Goal: Find specific page/section

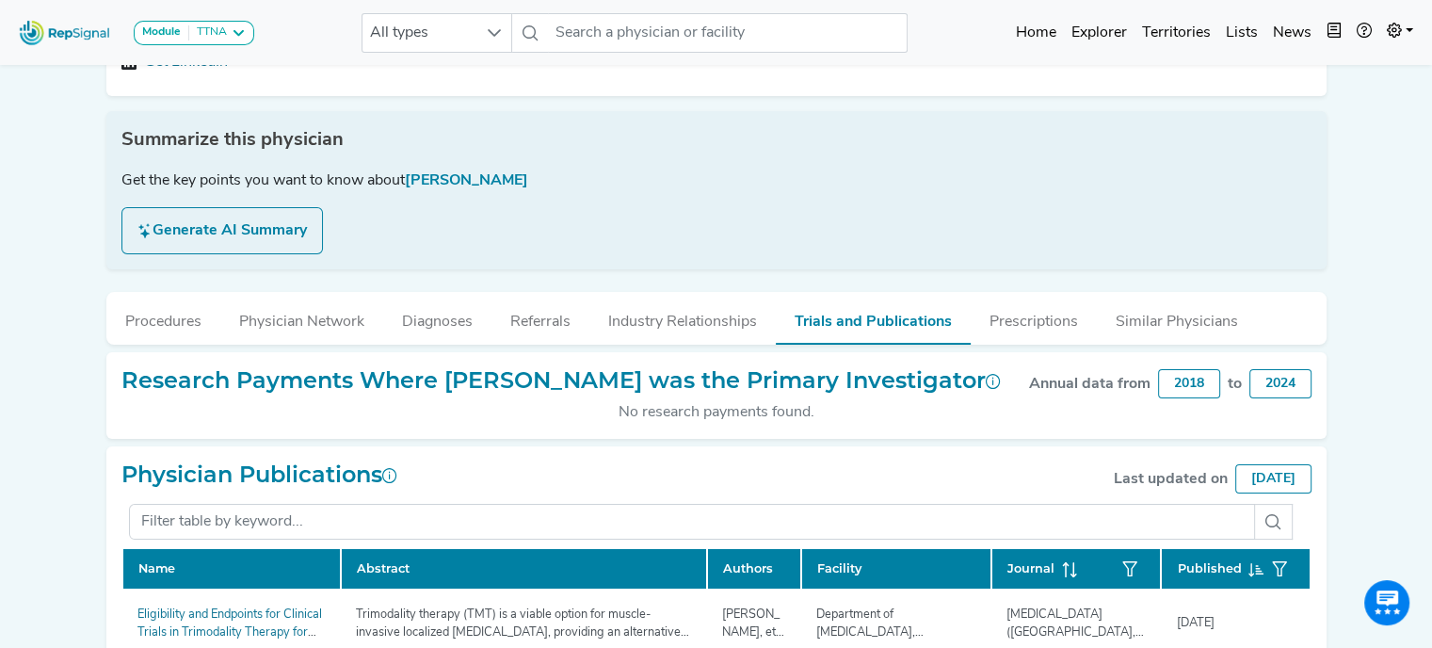
scroll to position [361, 14]
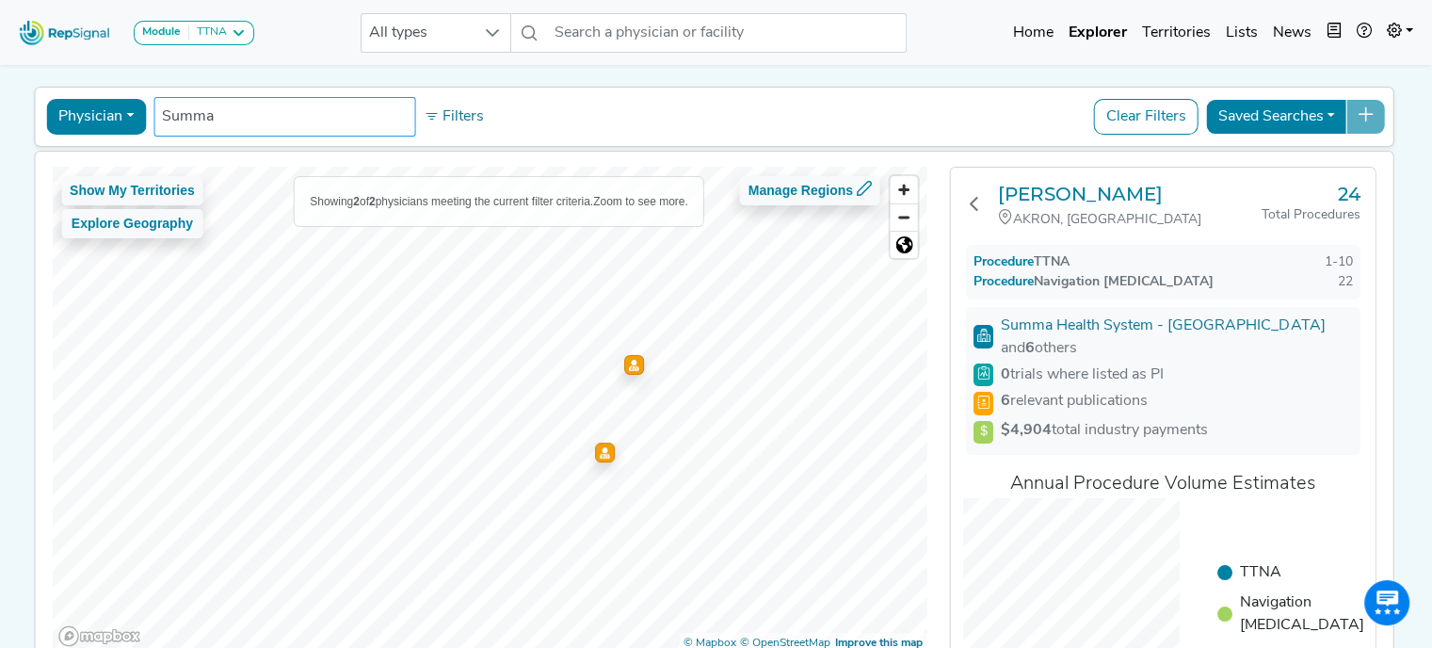
click at [328, 116] on input "Summa" at bounding box center [284, 116] width 245 height 23
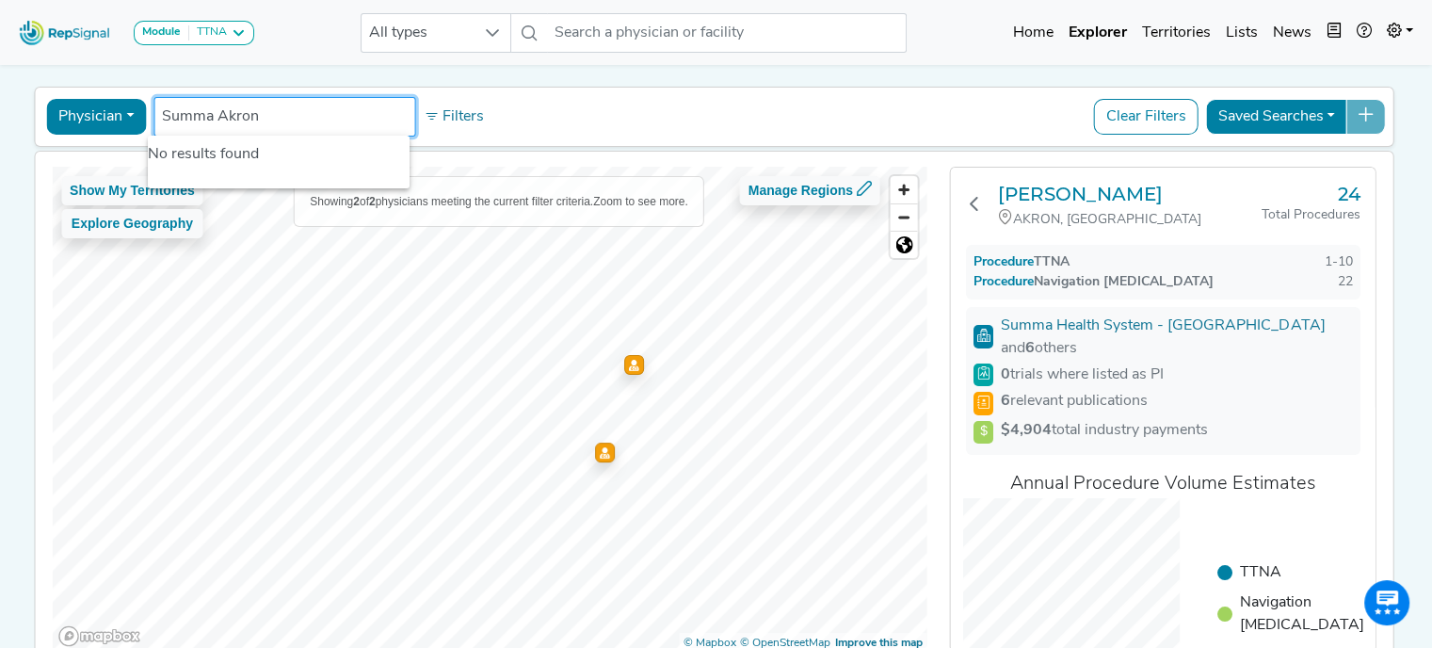
click at [121, 112] on button "Physician" at bounding box center [96, 117] width 100 height 36
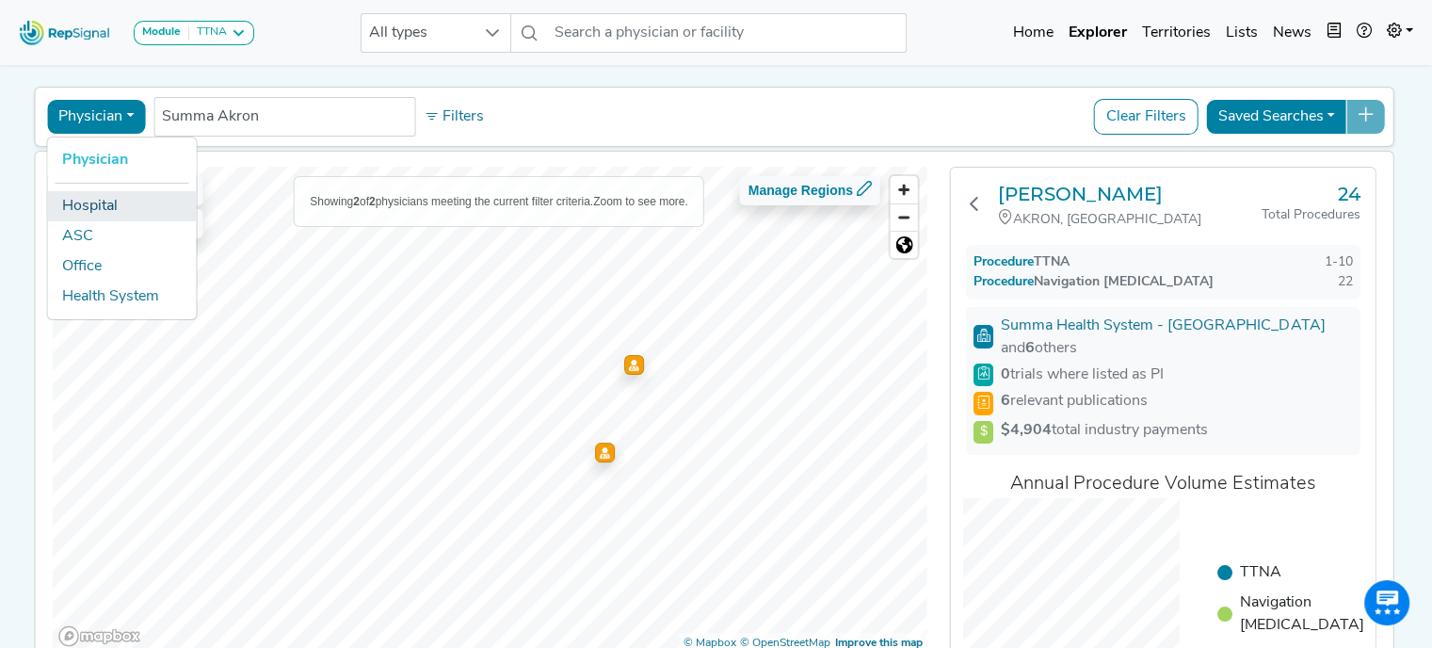
click at [90, 199] on link "Hospital" at bounding box center [121, 206] width 149 height 30
click at [307, 113] on input "Summa Akron" at bounding box center [284, 116] width 245 height 23
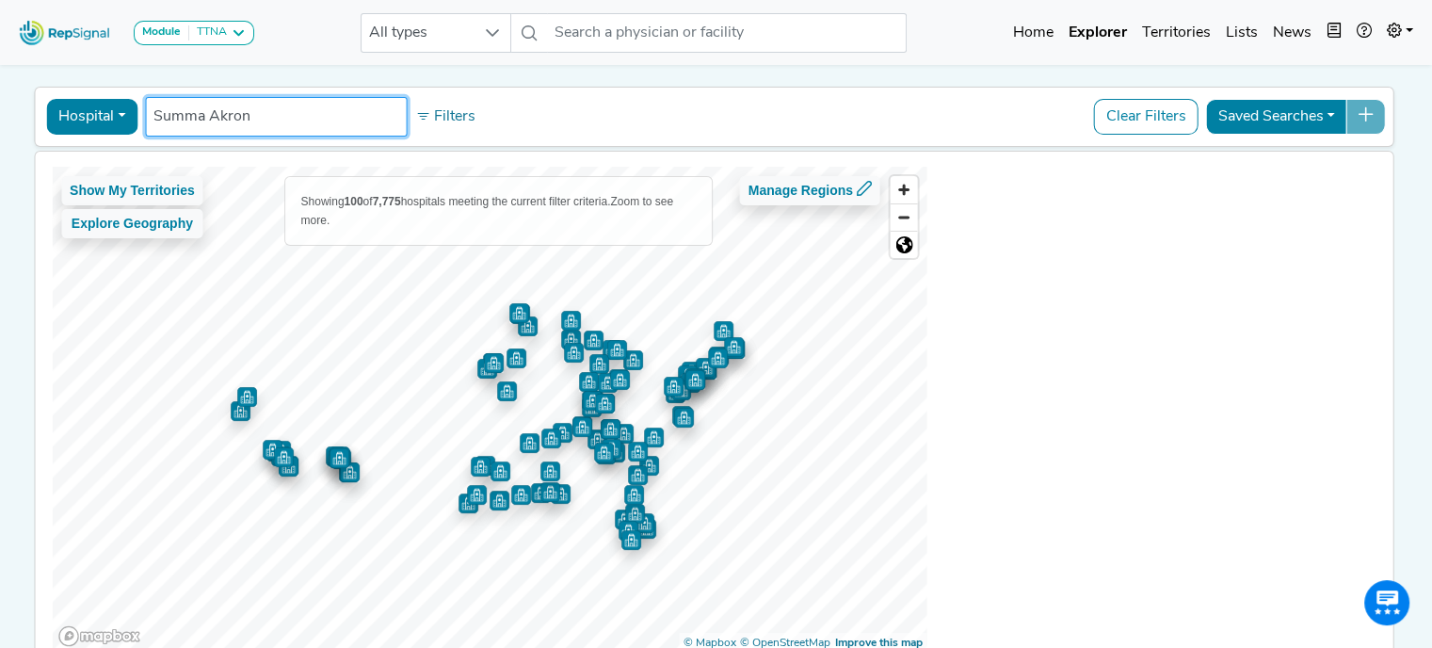
click at [93, 203] on div "Show My Territories Explore Geography" at bounding box center [132, 209] width 142 height 66
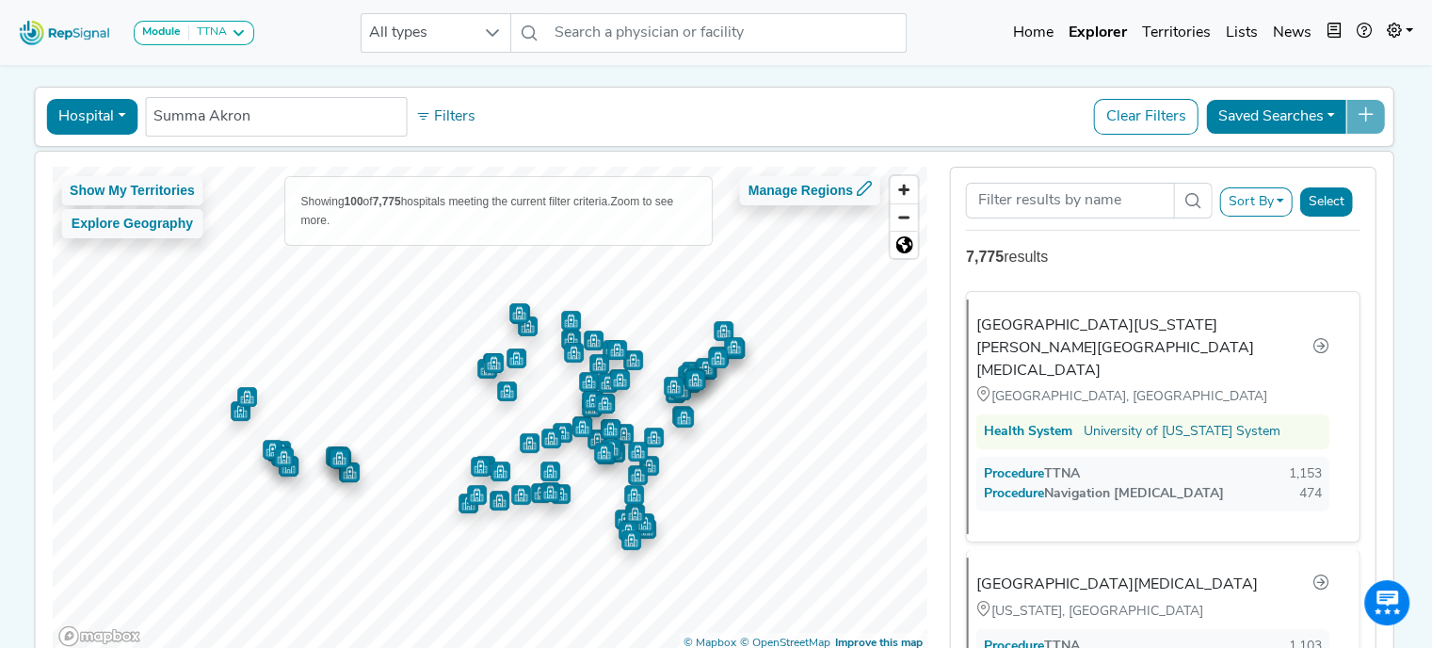
click at [137, 420] on div "Show My Territories Explore Geography Showing 100 of 7,775 hospitals meeting th…" at bounding box center [490, 410] width 876 height 486
click at [266, 118] on input "Summa Akron" at bounding box center [275, 116] width 245 height 23
click at [301, 119] on input "Summa" at bounding box center [275, 116] width 245 height 23
type input "Summa"
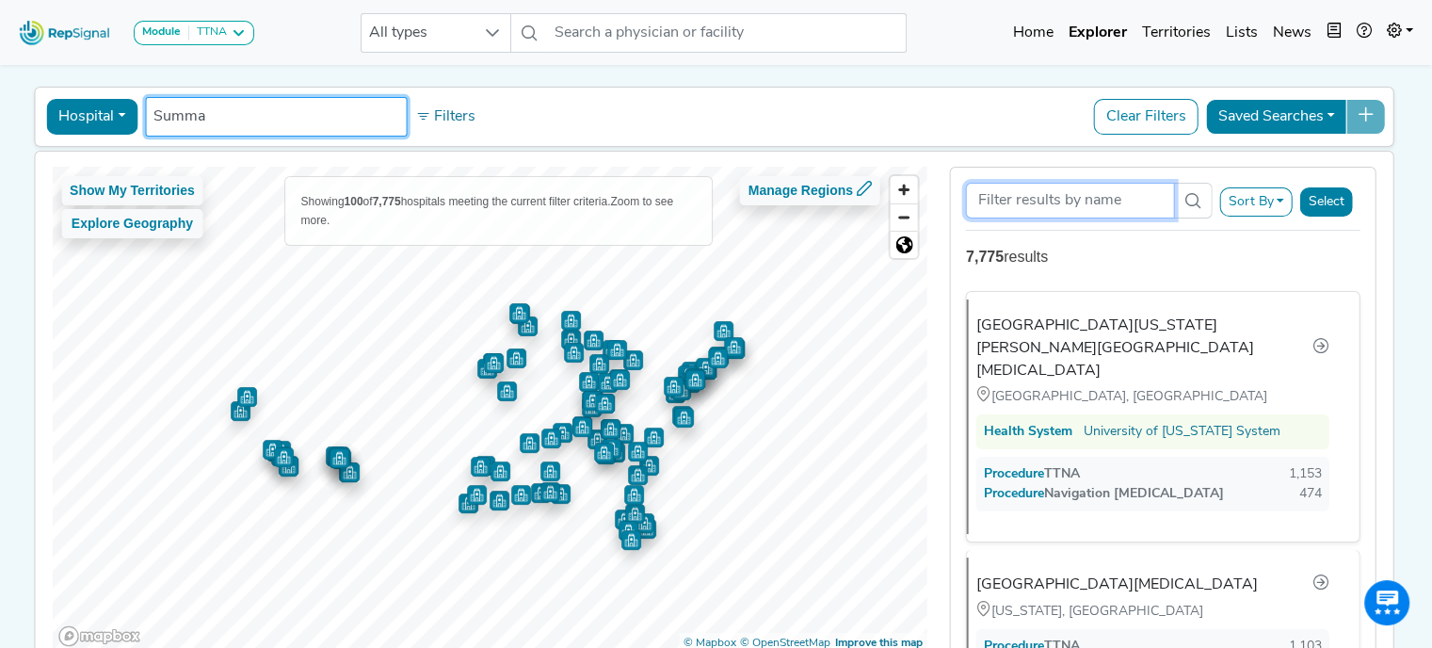
click at [1154, 201] on input "Search Term" at bounding box center [1070, 201] width 208 height 36
type input "Summa"
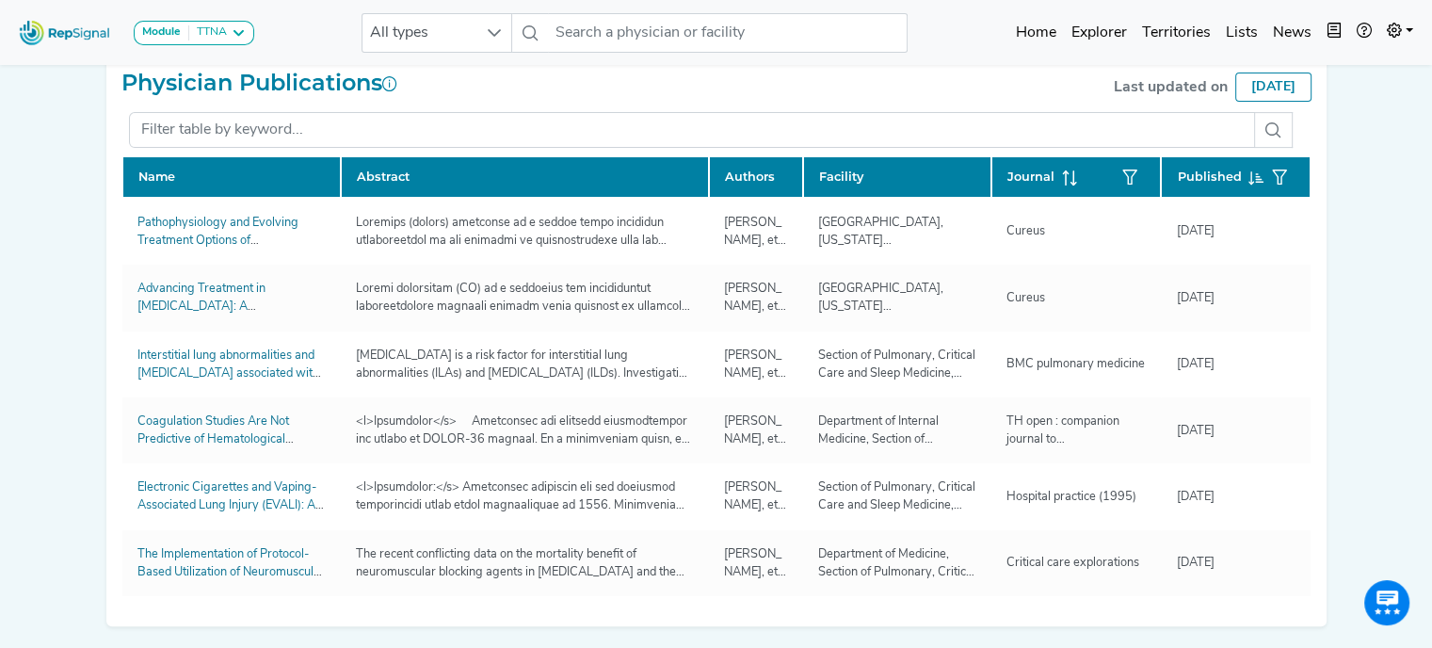
scroll to position [633, 0]
